Goal: Obtain resource: Obtain resource

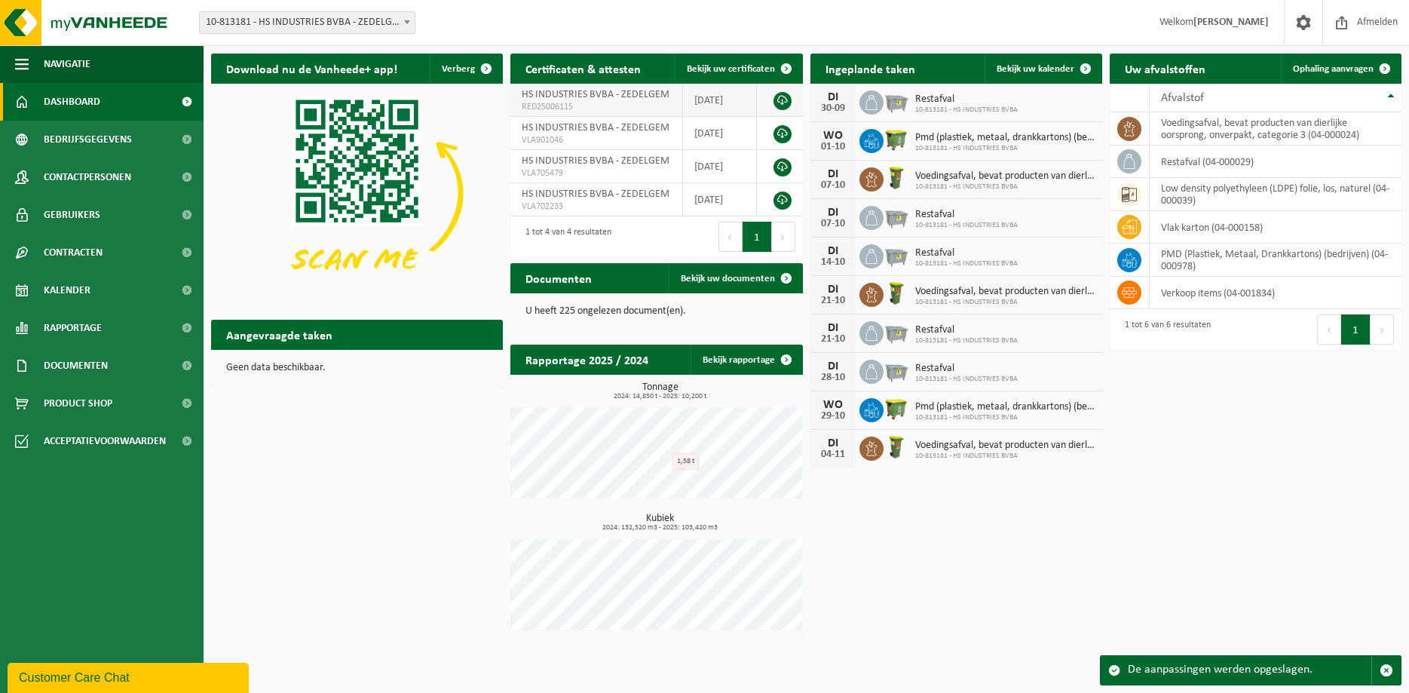
click at [780, 98] on link at bounding box center [782, 101] width 18 height 18
click at [655, 129] on span "HS INDUSTRIES BVBA - ZEDELGEM" at bounding box center [596, 127] width 148 height 11
click at [779, 129] on link at bounding box center [782, 134] width 18 height 18
click at [781, 165] on link at bounding box center [782, 167] width 18 height 18
click at [86, 365] on span "Documenten" at bounding box center [76, 366] width 64 height 38
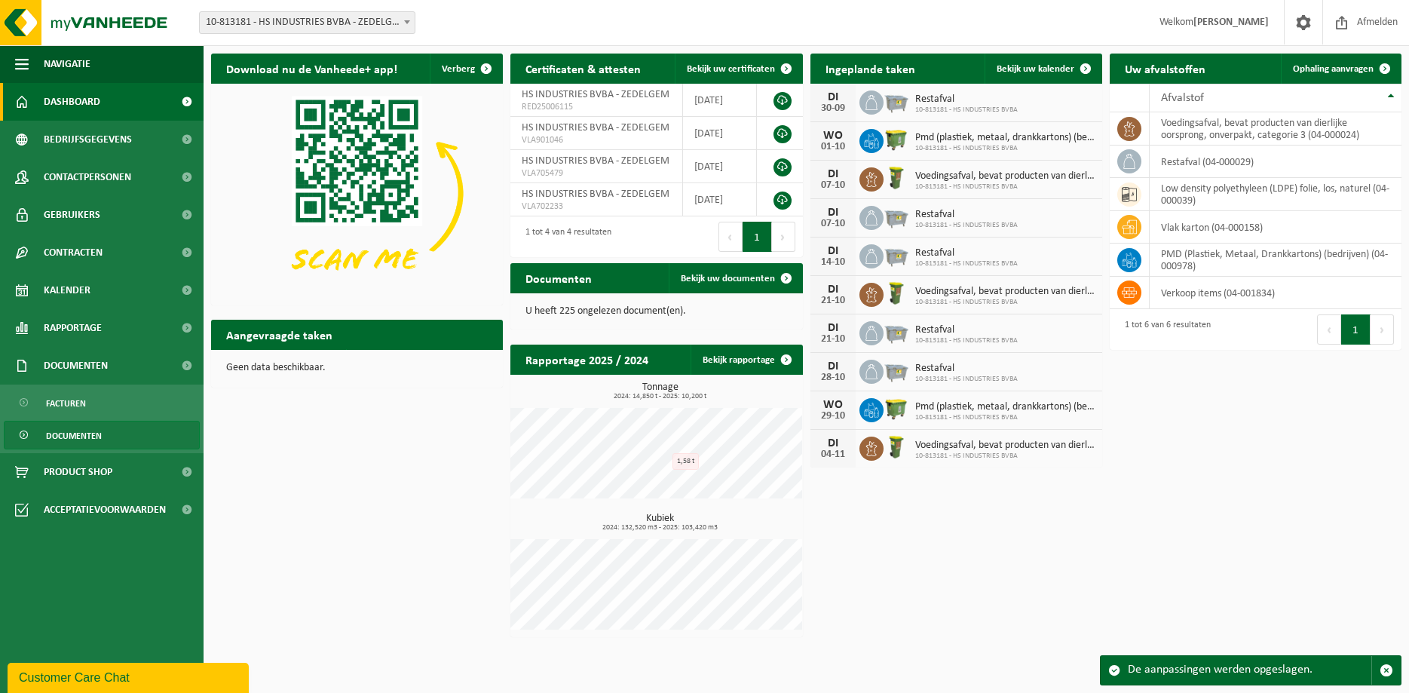
click at [75, 430] on span "Documenten" at bounding box center [74, 435] width 56 height 29
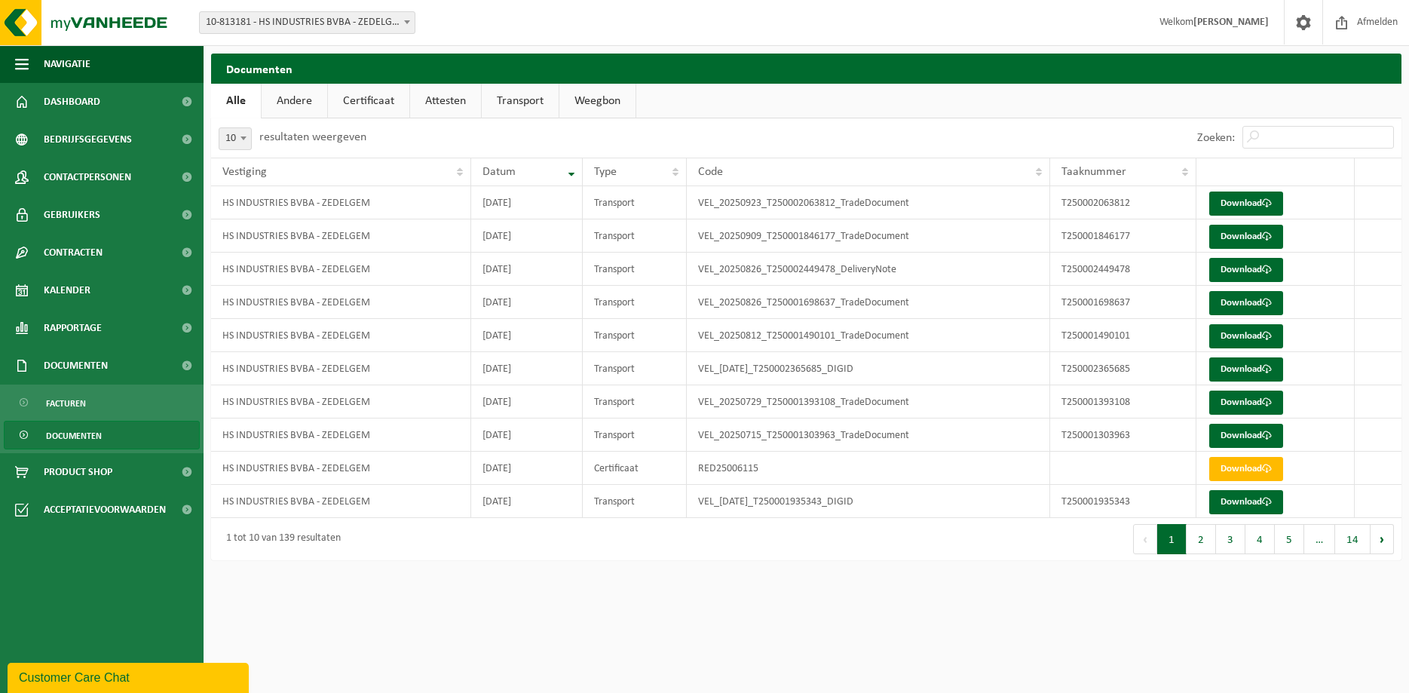
click at [300, 104] on link "Andere" at bounding box center [295, 101] width 66 height 35
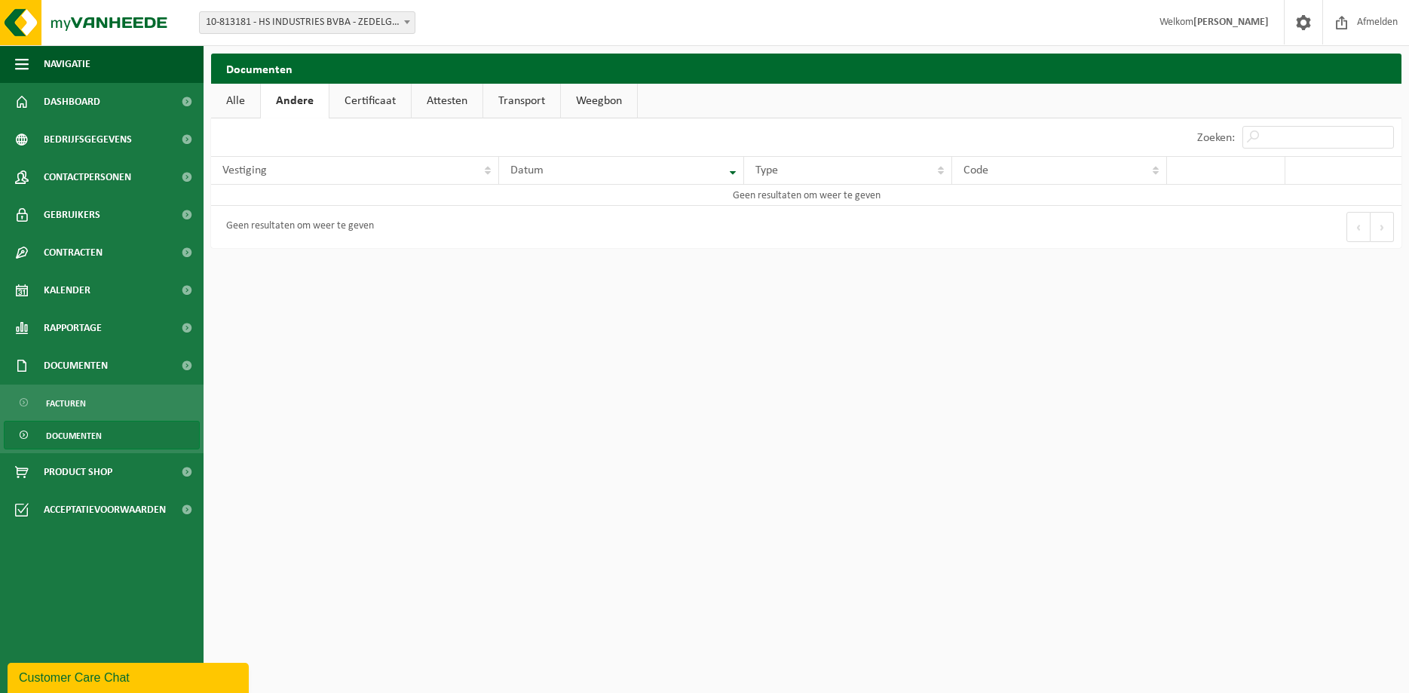
click at [354, 100] on link "Certificaat" at bounding box center [369, 101] width 81 height 35
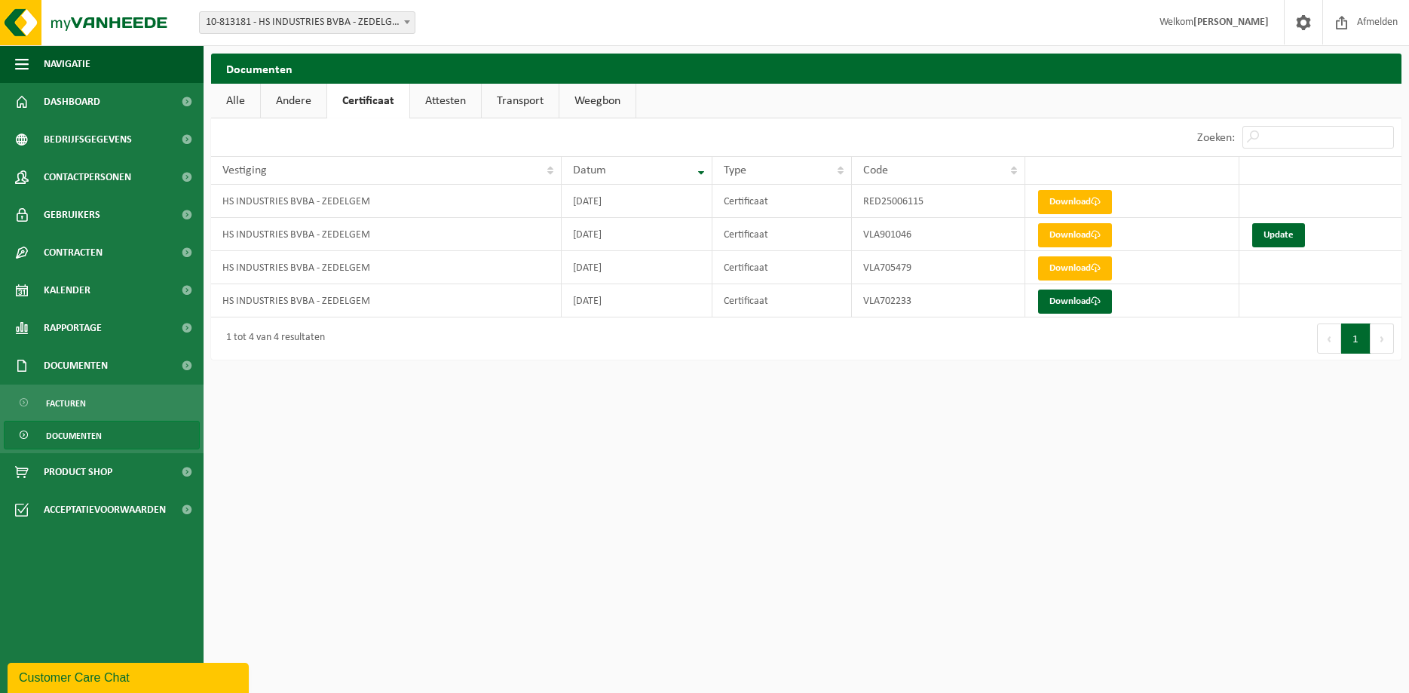
click at [455, 96] on link "Attesten" at bounding box center [445, 101] width 71 height 35
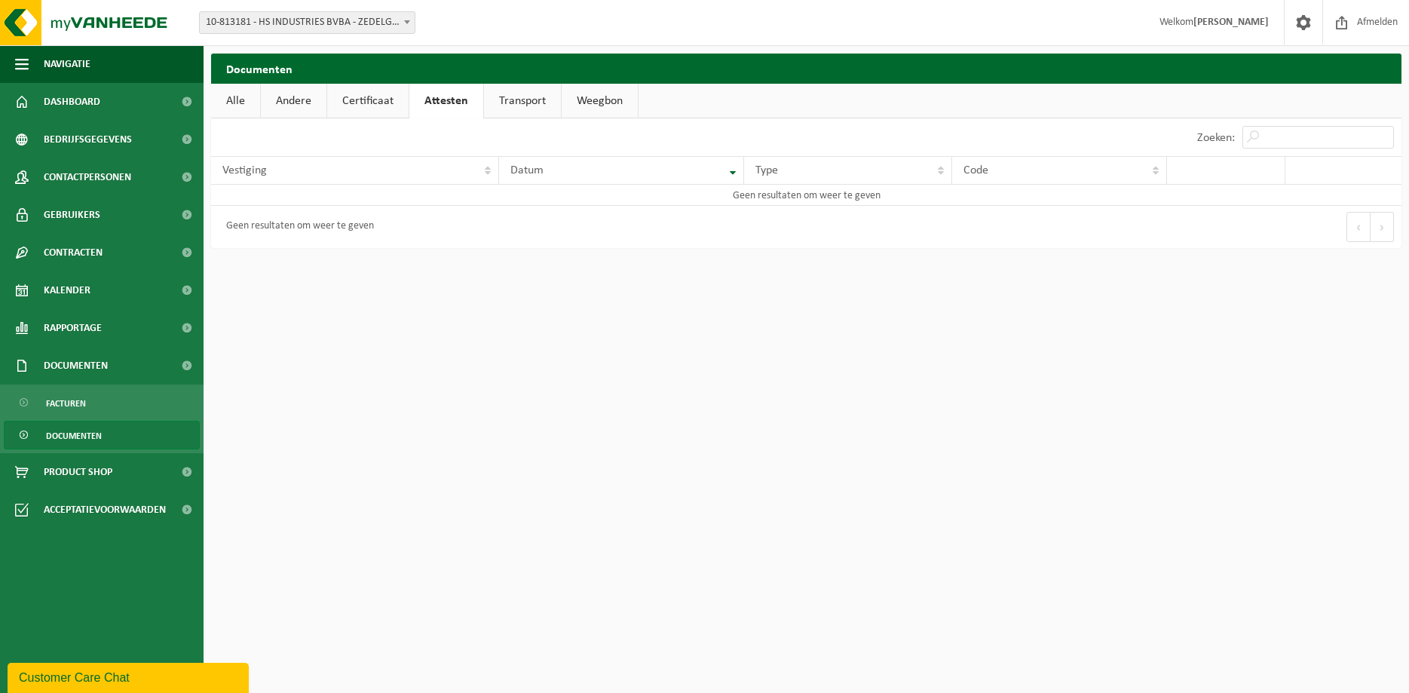
click at [519, 101] on link "Transport" at bounding box center [522, 101] width 77 height 35
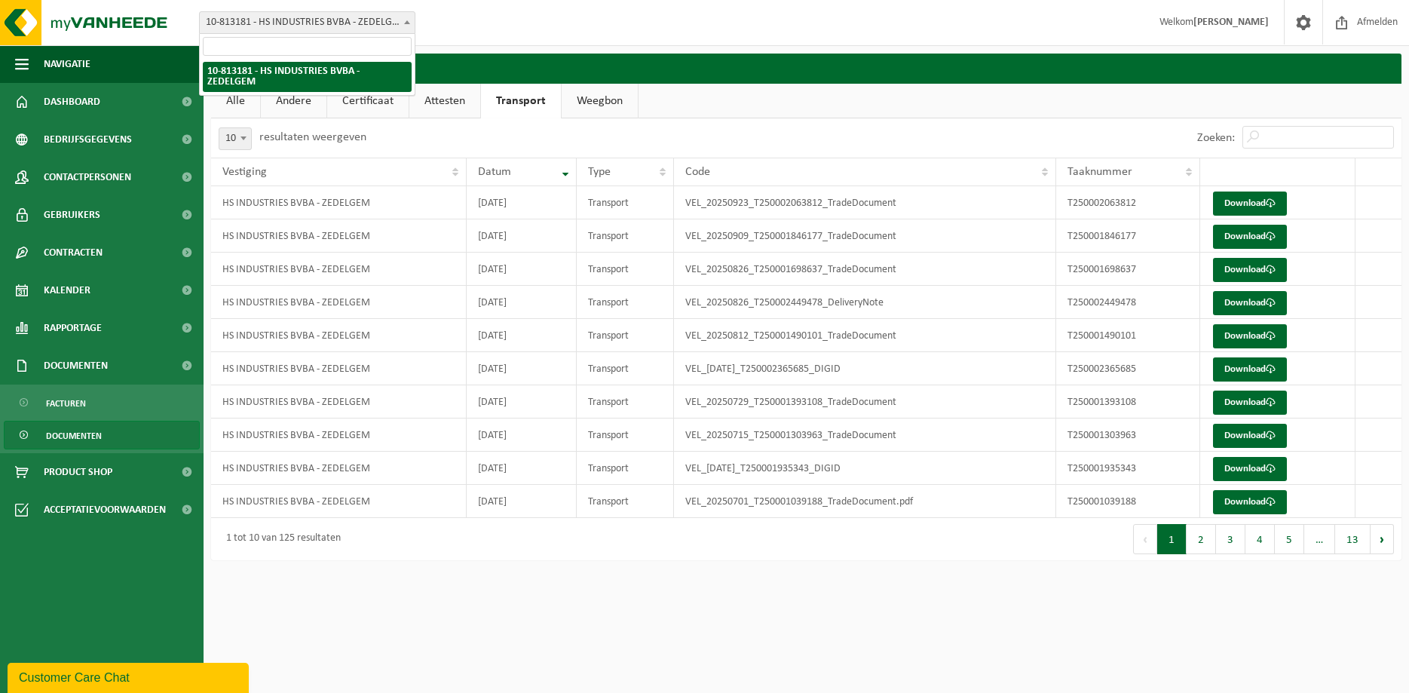
click at [407, 17] on span at bounding box center [407, 22] width 15 height 20
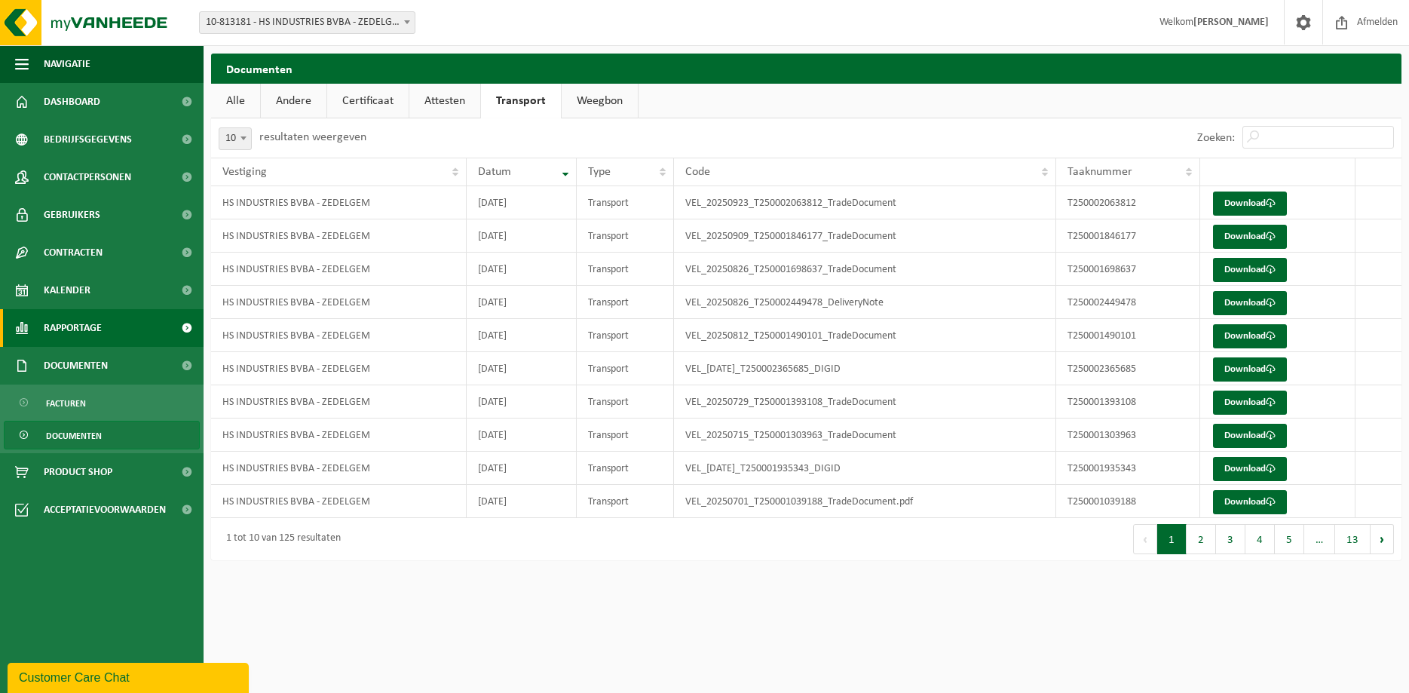
click at [81, 325] on span "Rapportage" at bounding box center [73, 328] width 58 height 38
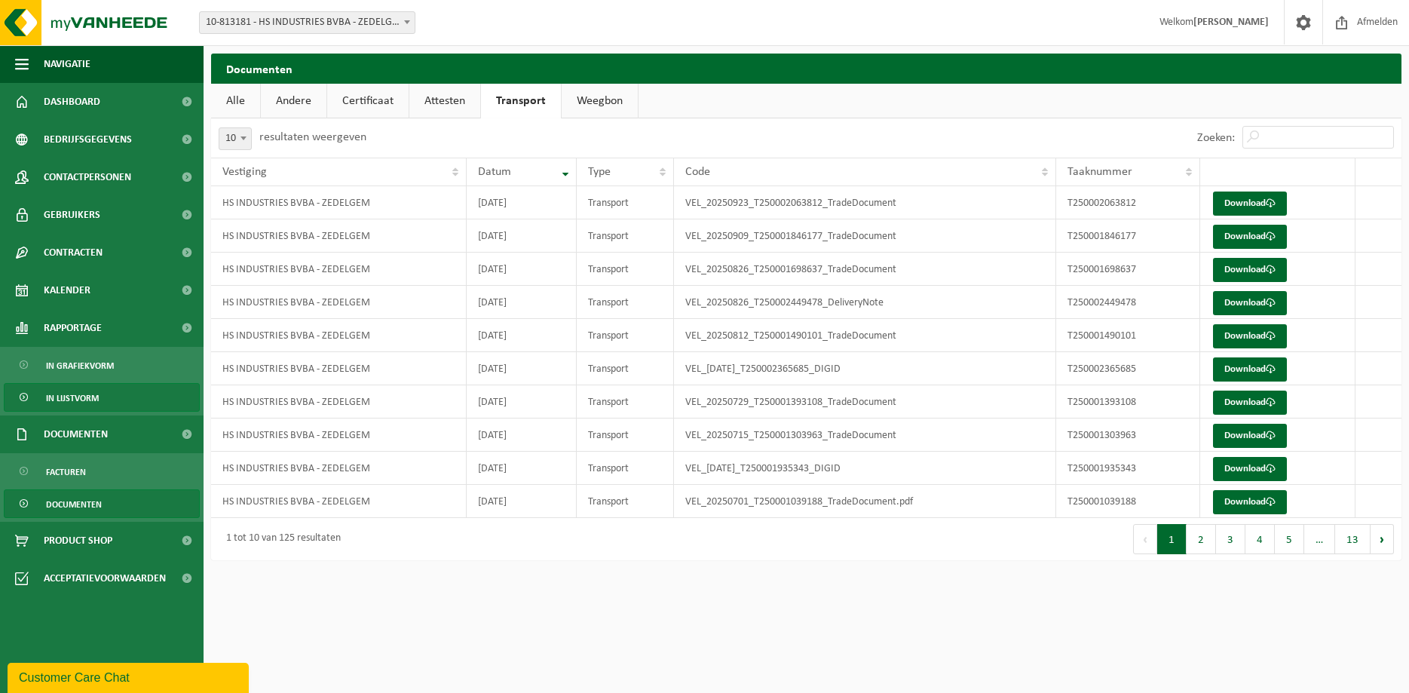
click at [90, 397] on span "In lijstvorm" at bounding box center [72, 398] width 53 height 29
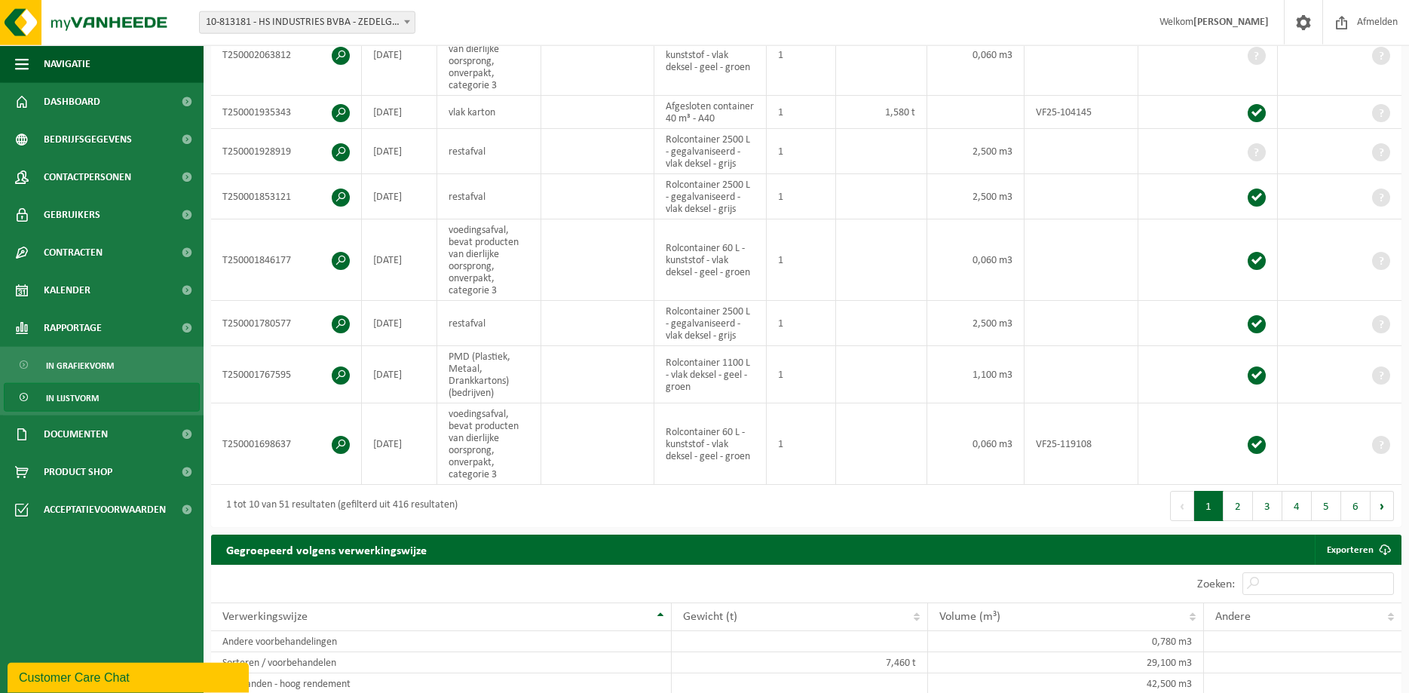
scroll to position [231, 0]
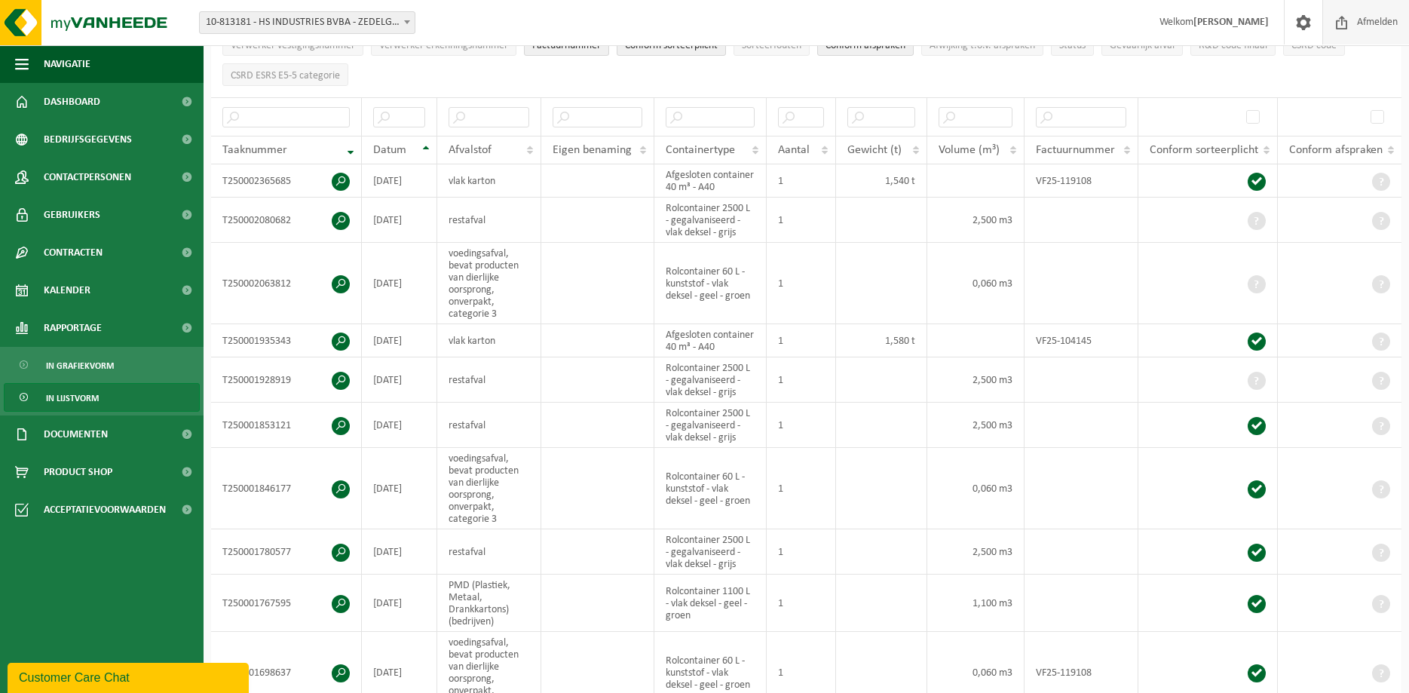
click at [1343, 21] on span at bounding box center [1342, 22] width 23 height 44
